Goal: Task Accomplishment & Management: Manage account settings

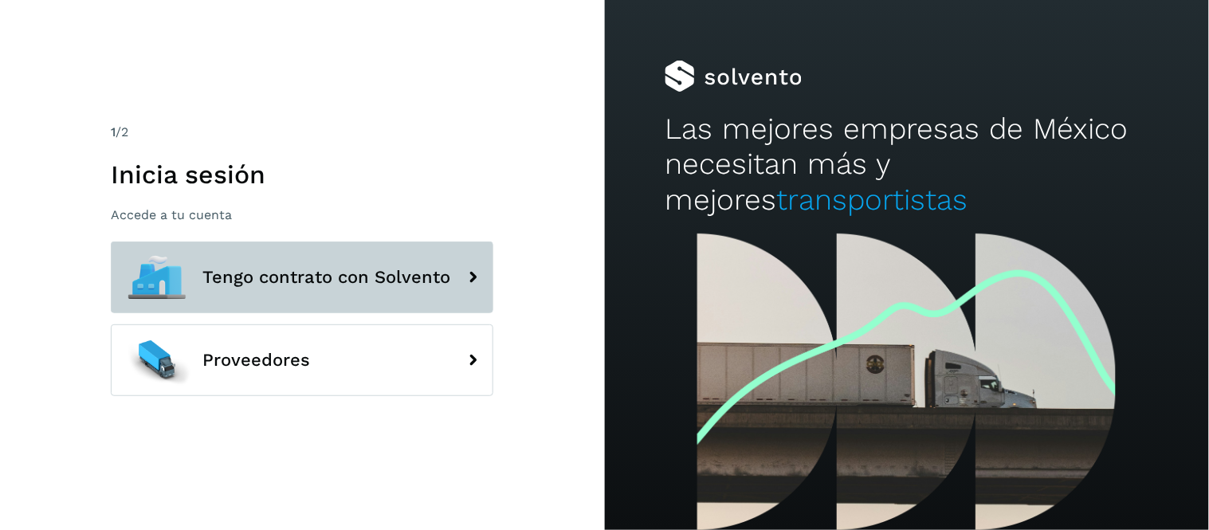
click at [377, 284] on span "Tengo contrato con Solvento" at bounding box center [326, 277] width 248 height 19
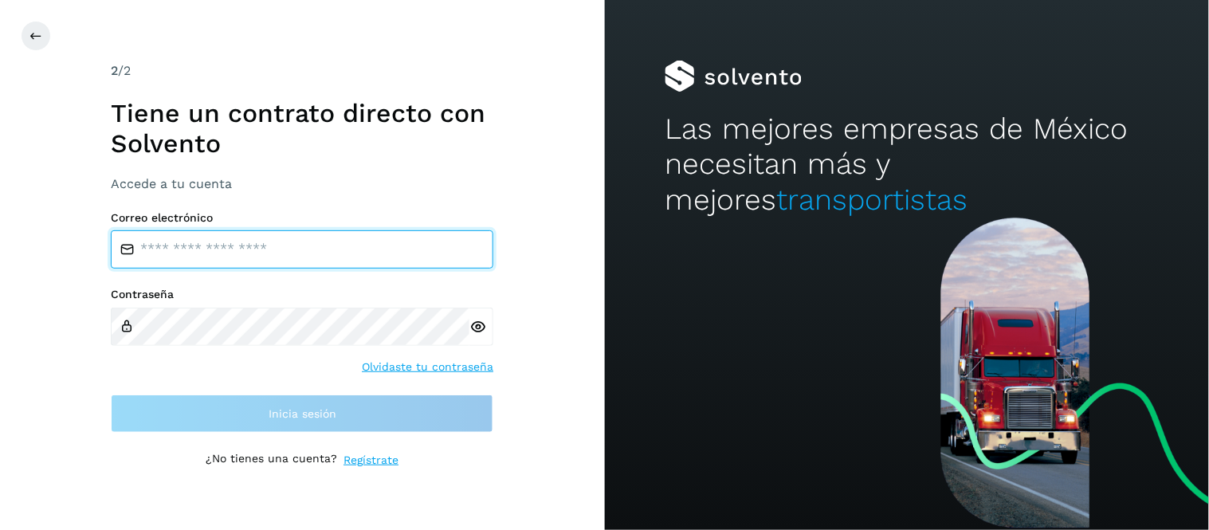
type input "**********"
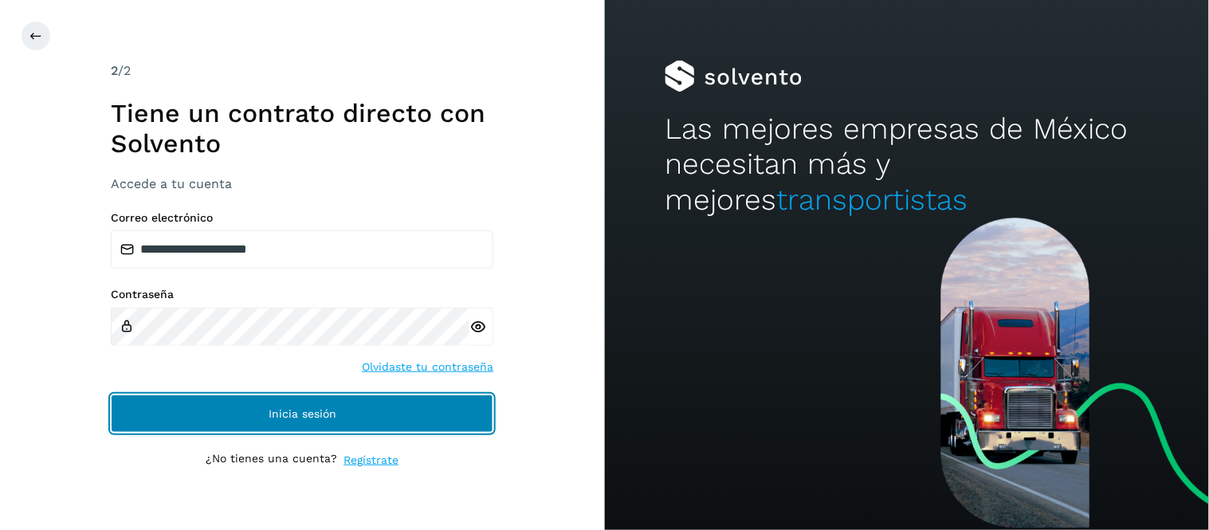
drag, startPoint x: 305, startPoint y: 415, endPoint x: 255, endPoint y: 402, distance: 51.0
click at [305, 415] on span "Inicia sesión" at bounding box center [303, 413] width 68 height 11
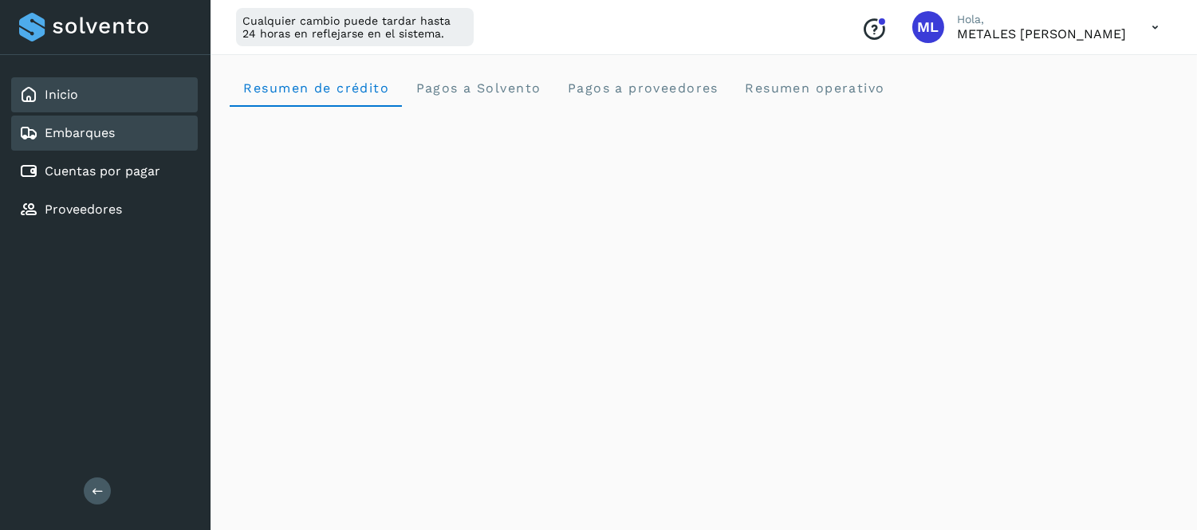
click at [137, 142] on div "Embarques" at bounding box center [104, 133] width 187 height 35
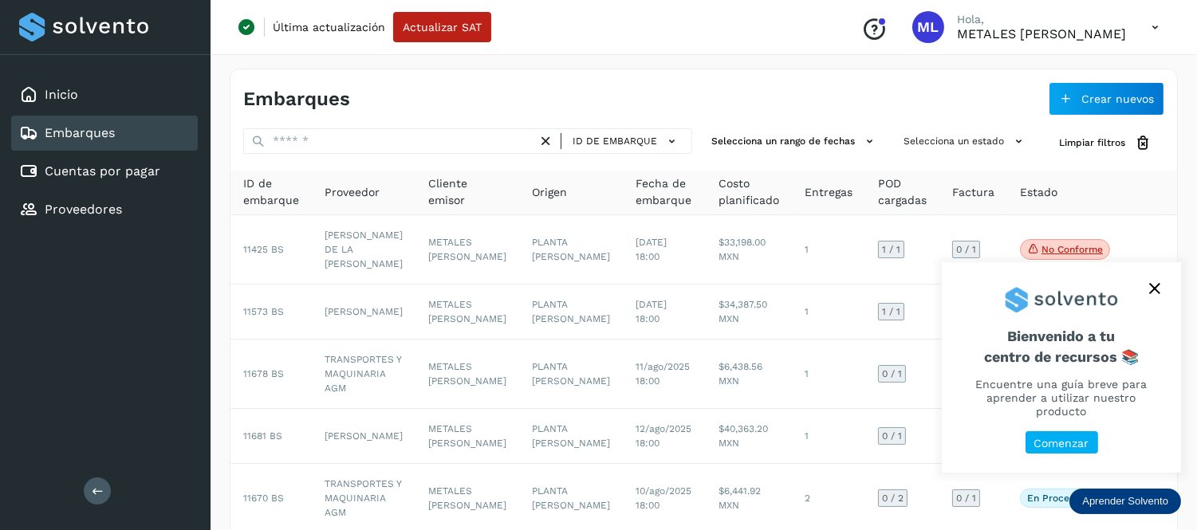
click at [1150, 294] on icon "close," at bounding box center [1154, 289] width 10 height 10
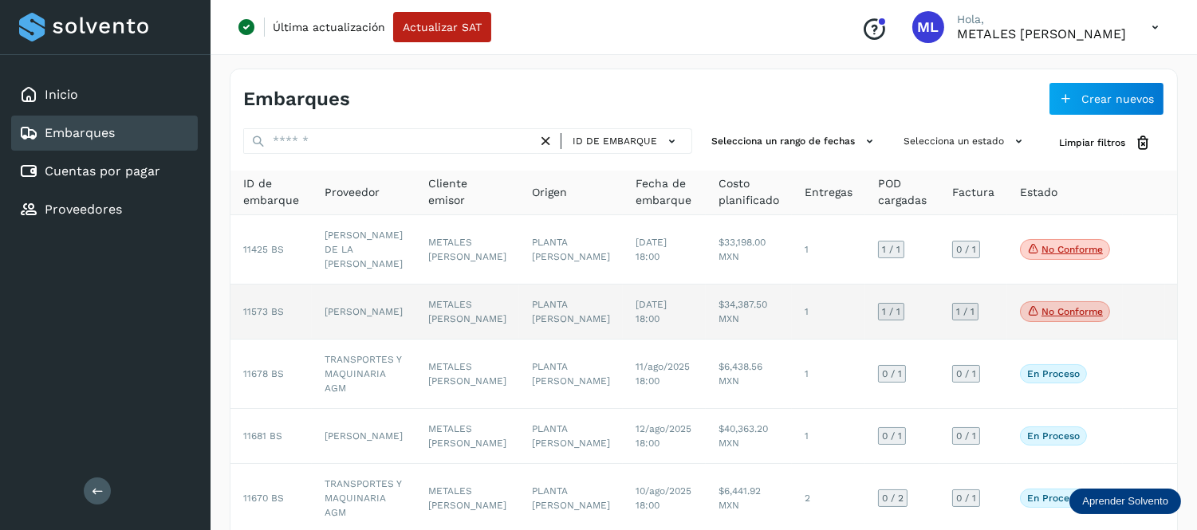
click at [792, 327] on td "1" at bounding box center [828, 312] width 73 height 55
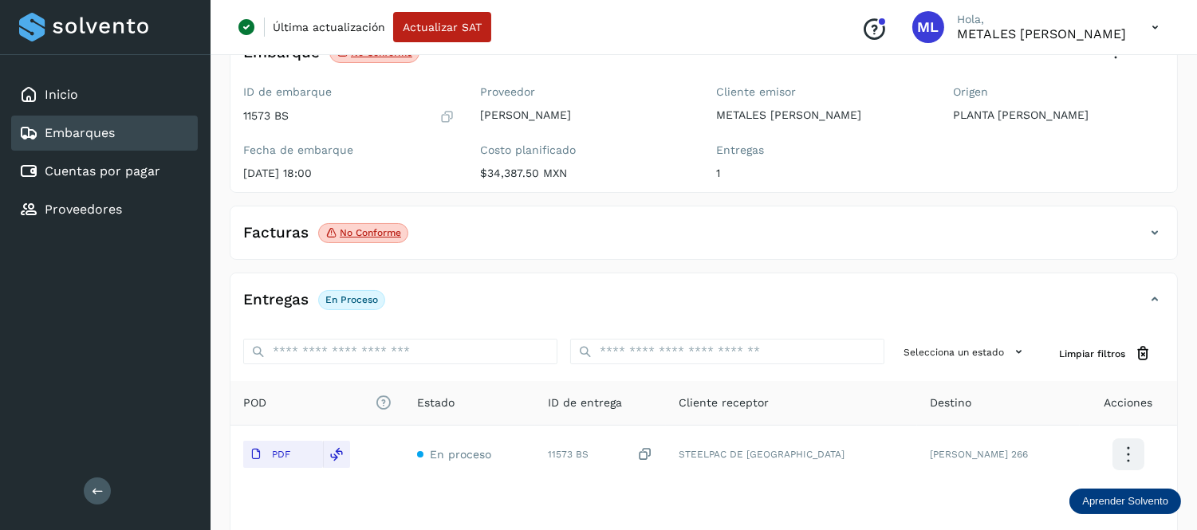
scroll to position [88, 0]
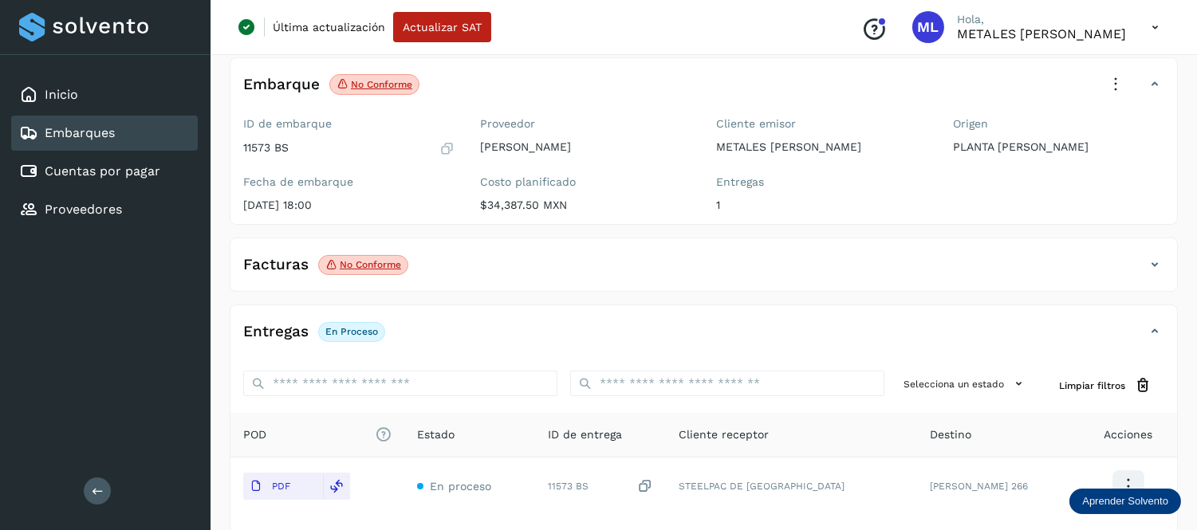
click at [1157, 267] on icon at bounding box center [1154, 264] width 19 height 19
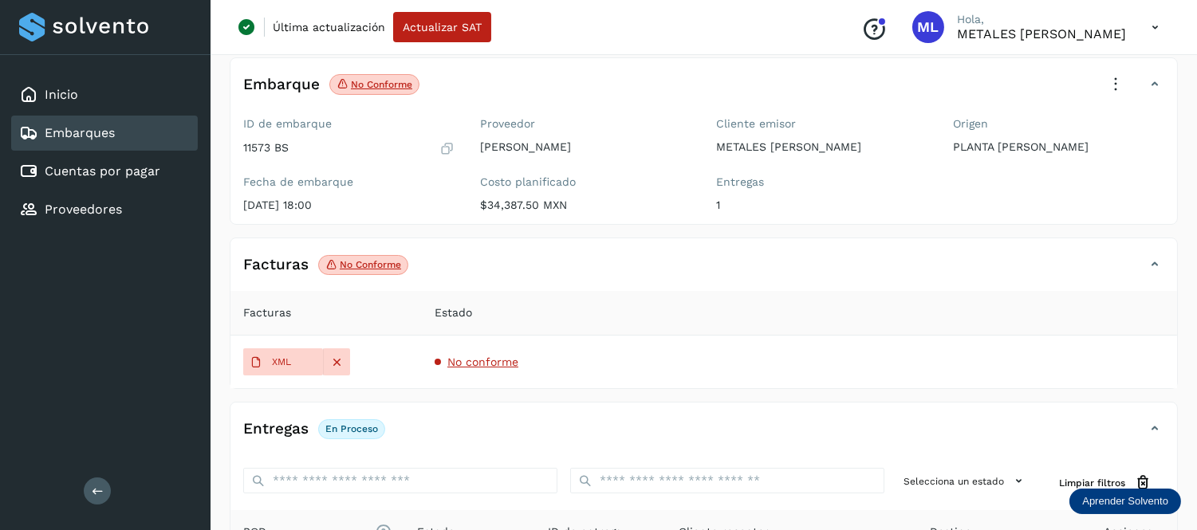
click at [1158, 266] on icon at bounding box center [1154, 264] width 19 height 19
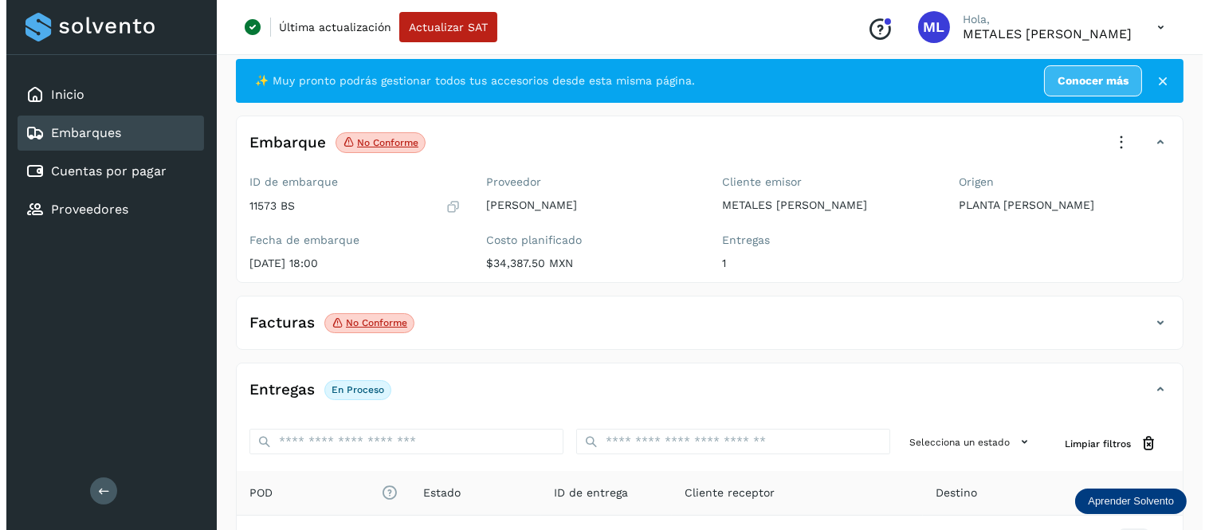
scroll to position [0, 0]
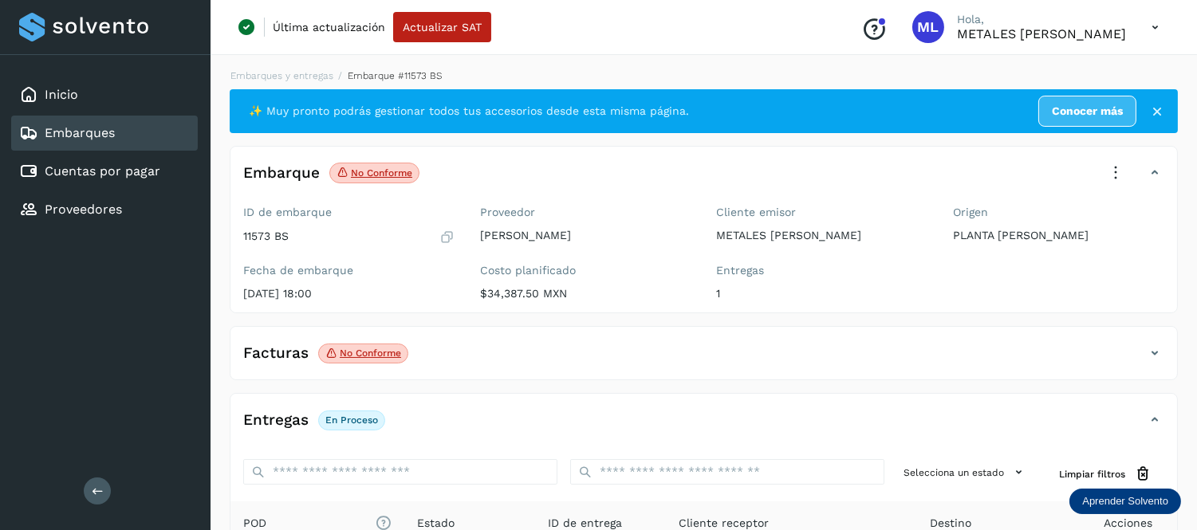
click at [1158, 21] on icon at bounding box center [1154, 27] width 33 height 33
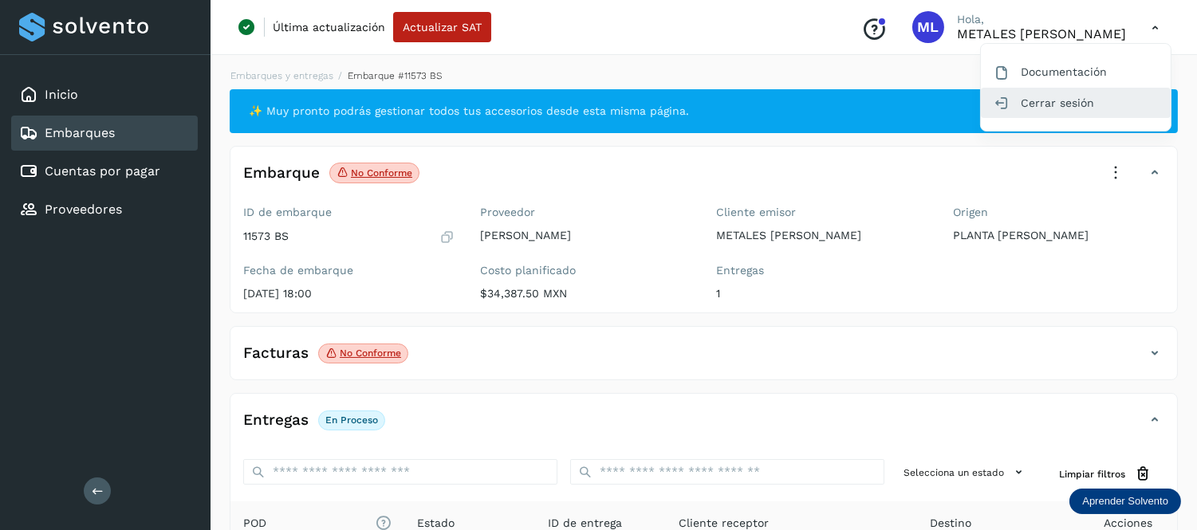
click at [1066, 102] on div "Cerrar sesión" at bounding box center [1076, 103] width 190 height 30
